Goal: Task Accomplishment & Management: Manage account settings

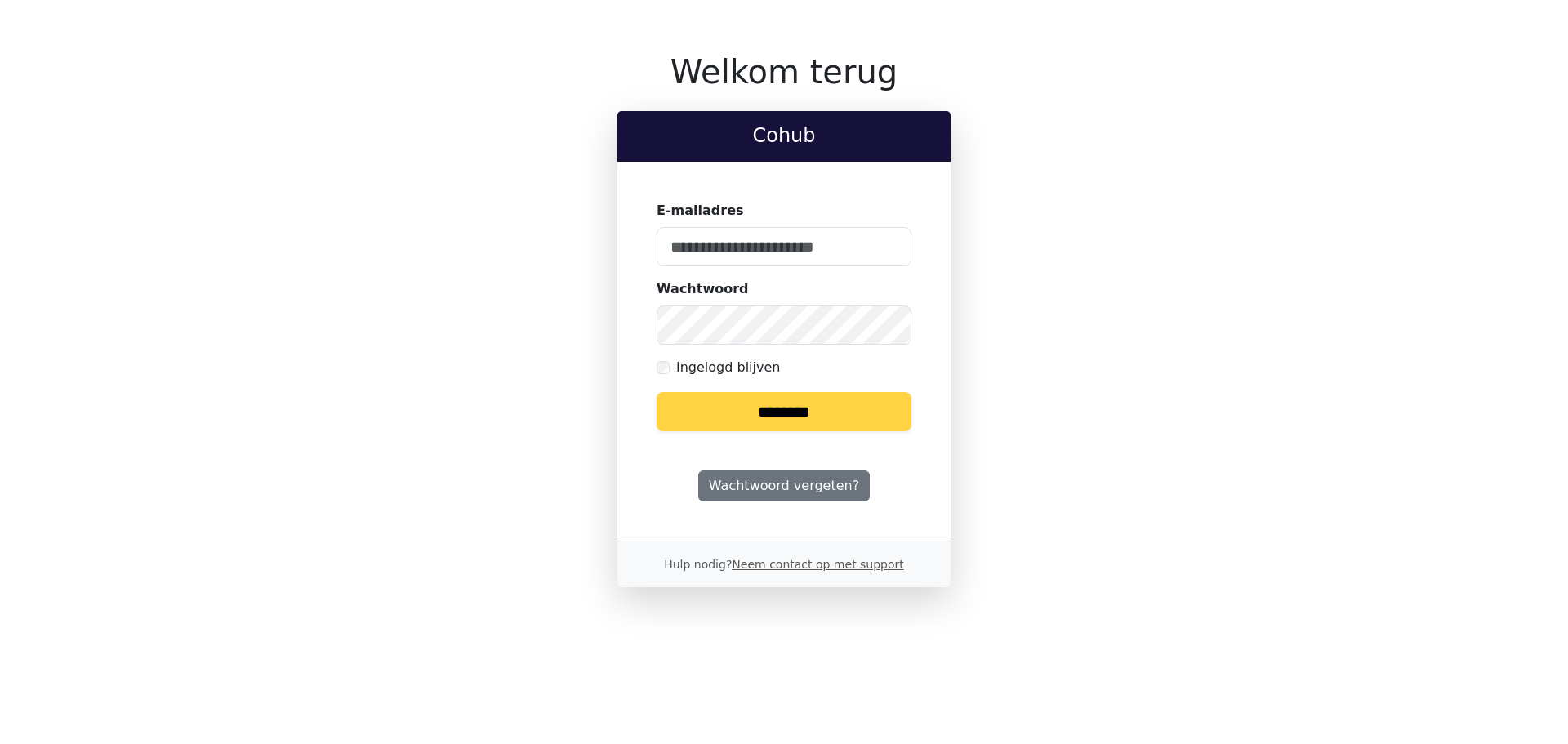
type input "**********"
click at [797, 407] on input "********" at bounding box center [784, 412] width 255 height 39
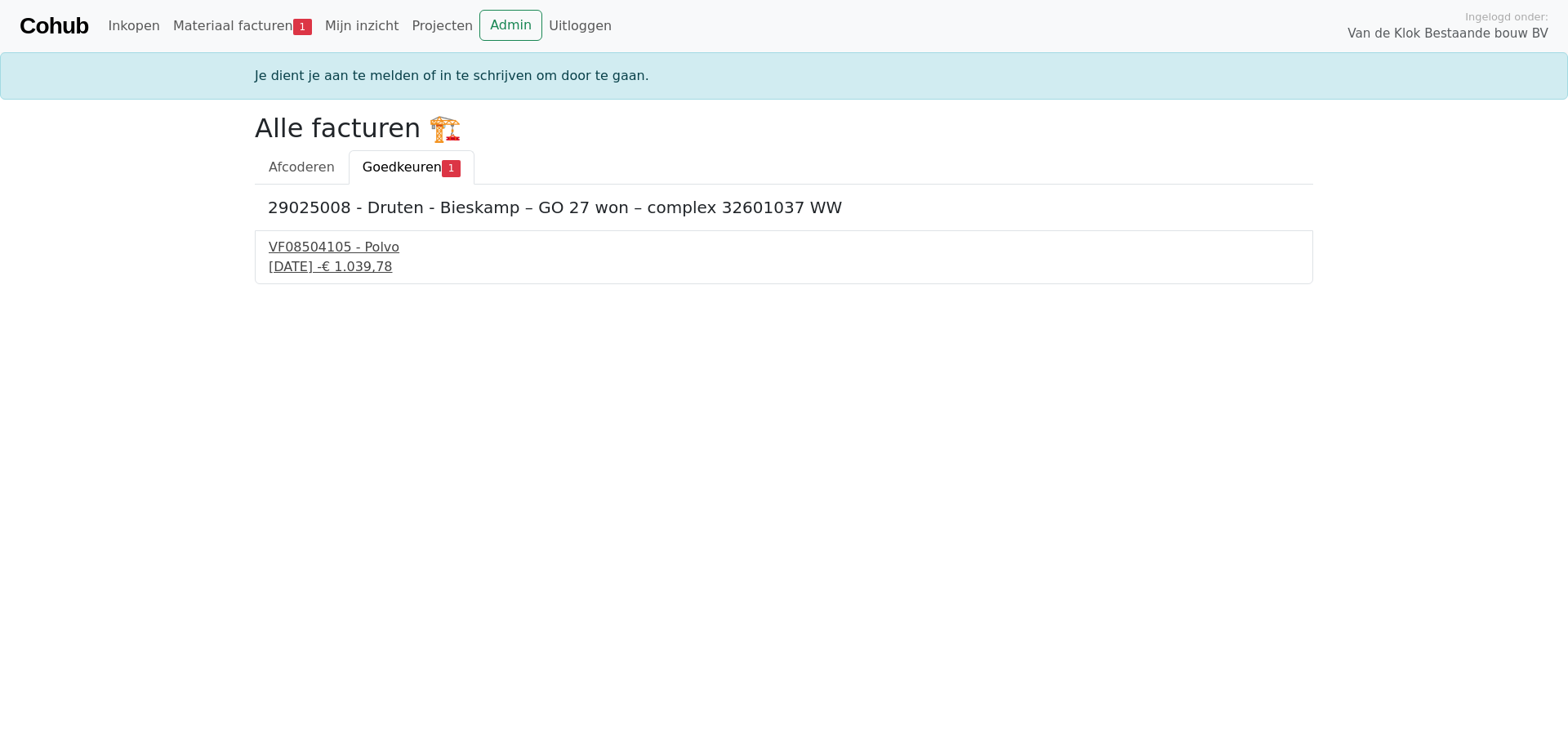
click at [326, 244] on div "VF08504105 - Polvo" at bounding box center [784, 247] width 1031 height 20
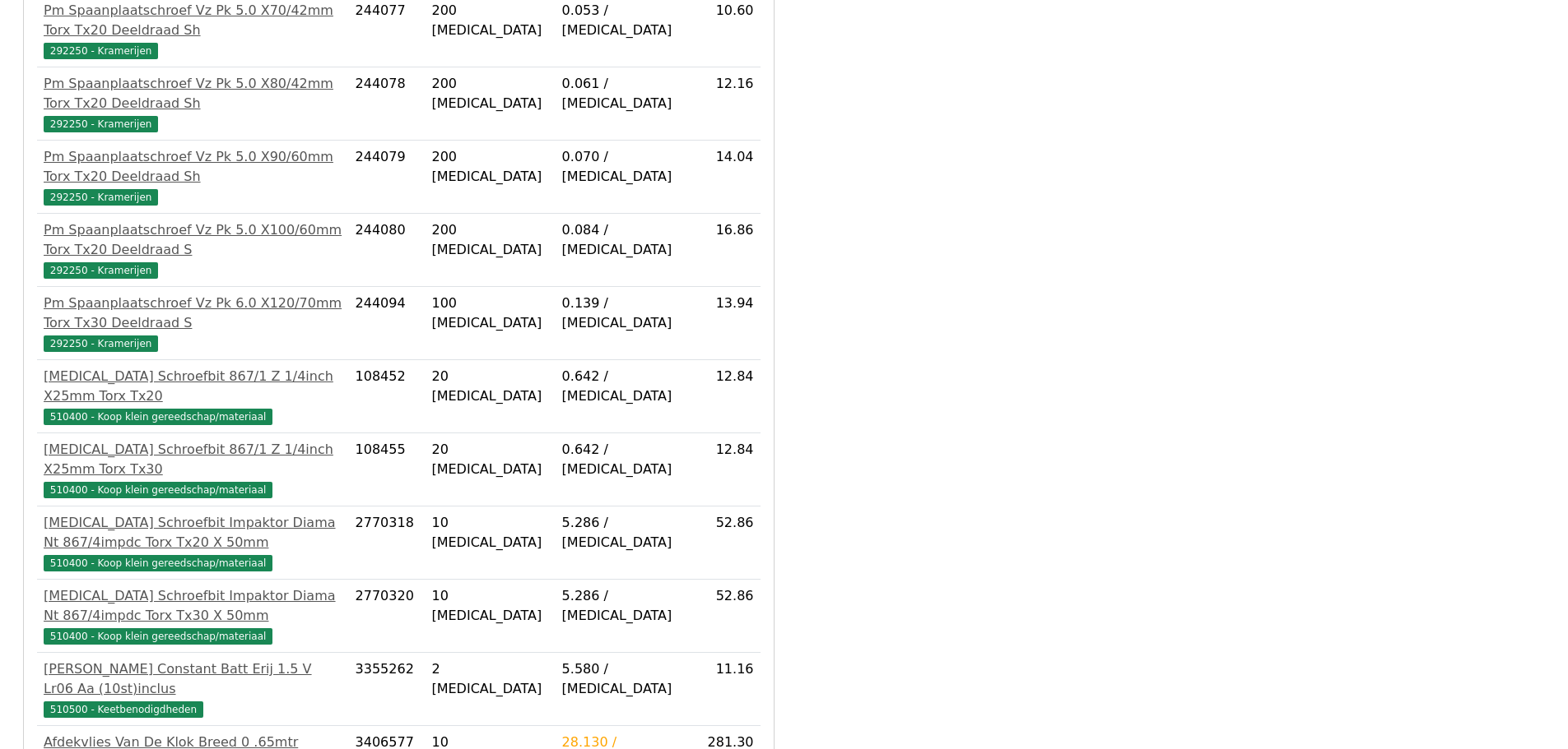
scroll to position [2068, 0]
